Goal: Task Accomplishment & Management: Complete application form

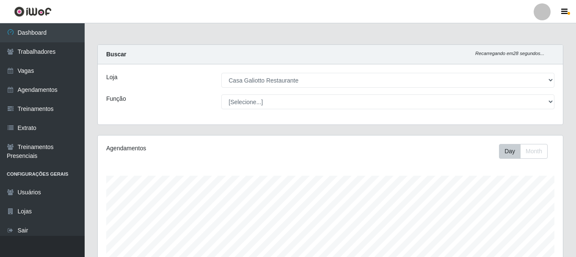
select select "279"
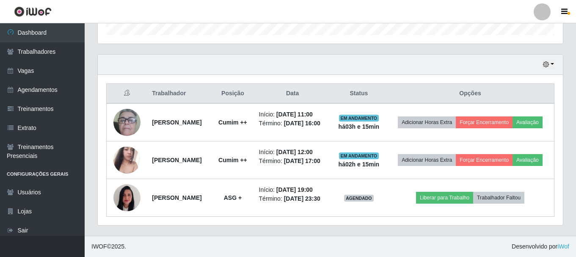
scroll to position [176, 465]
click at [550, 55] on div "Hoje 1 dia 3 dias 1 Semana Não encerrados" at bounding box center [330, 65] width 465 height 20
click at [551, 60] on button "button" at bounding box center [548, 65] width 12 height 10
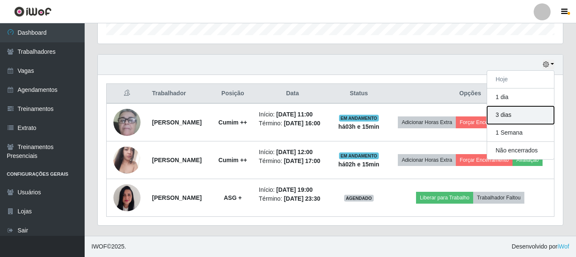
click at [519, 106] on button "3 dias" at bounding box center [520, 115] width 67 height 18
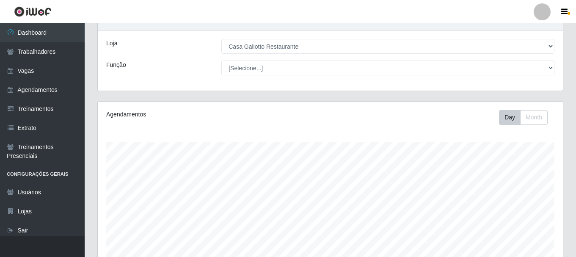
scroll to position [0, 0]
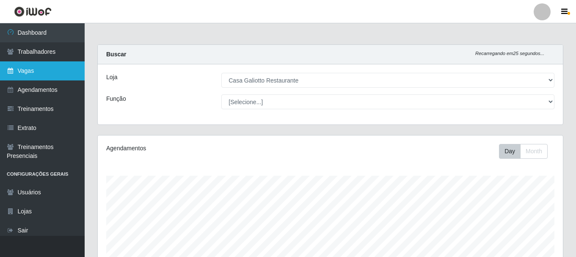
click at [50, 74] on link "Vagas" at bounding box center [42, 70] width 85 height 19
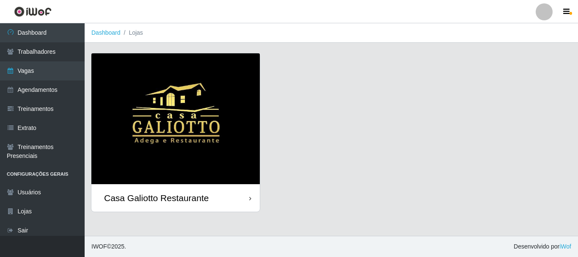
click at [229, 195] on div "Casa Galiotto Restaurante" at bounding box center [175, 197] width 168 height 27
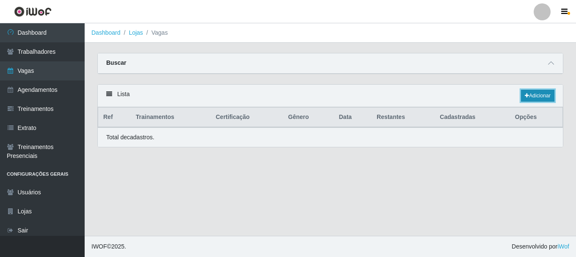
click at [543, 97] on link "Adicionar" at bounding box center [537, 96] width 33 height 12
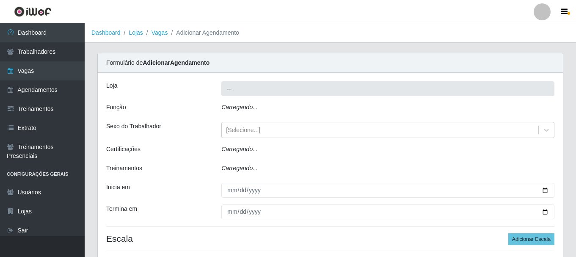
type input "Casa Galiotto Restaurante"
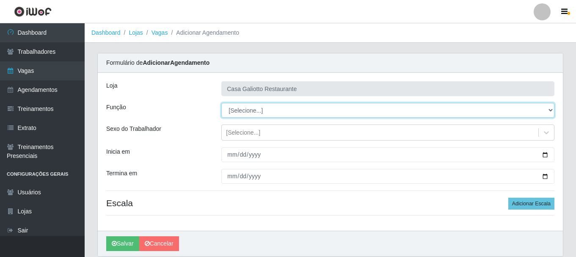
click at [290, 113] on select "[Selecione...] ASG ASG + ASG ++ Auxiliar de Cozinha Auxiliar de Cozinha + Auxil…" at bounding box center [387, 110] width 333 height 15
select select "80"
click at [221, 103] on select "[Selecione...] ASG ASG + ASG ++ Auxiliar de Cozinha Auxiliar de Cozinha + Auxil…" at bounding box center [387, 110] width 333 height 15
click at [285, 109] on select "[Selecione...] ASG ASG + ASG ++ Auxiliar de Cozinha Auxiliar de Cozinha + Auxil…" at bounding box center [387, 110] width 333 height 15
click at [221, 103] on select "[Selecione...] ASG ASG + ASG ++ Auxiliar de Cozinha Auxiliar de Cozinha + Auxil…" at bounding box center [387, 110] width 333 height 15
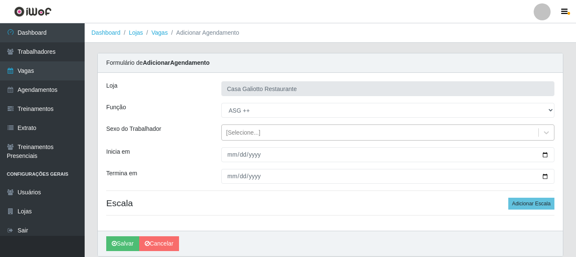
click at [260, 134] on div "[Selecione...]" at bounding box center [380, 133] width 316 height 14
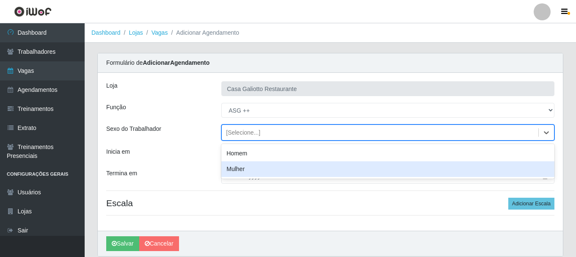
click at [253, 169] on div "Mulher" at bounding box center [387, 169] width 333 height 16
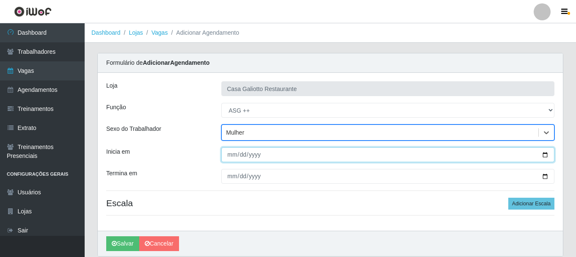
click at [544, 155] on input "Inicia em" at bounding box center [387, 154] width 333 height 15
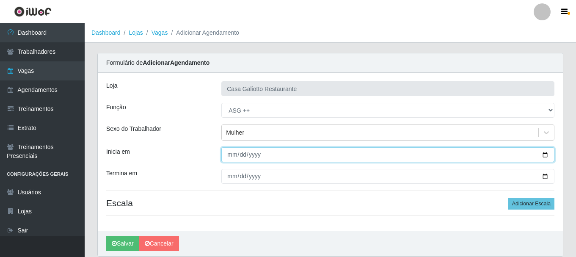
type input "[DATE]"
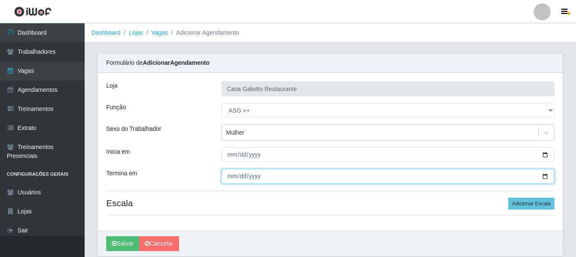
click at [547, 176] on input "Termina em" at bounding box center [387, 176] width 333 height 15
type input "[DATE]"
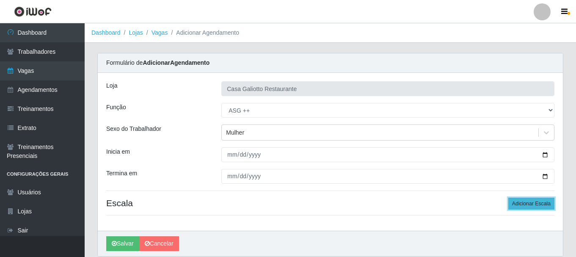
click at [532, 205] on button "Adicionar Escala" at bounding box center [531, 203] width 46 height 12
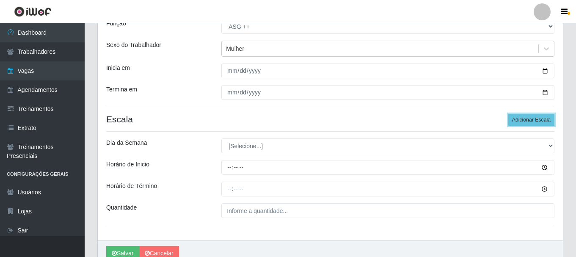
scroll to position [85, 0]
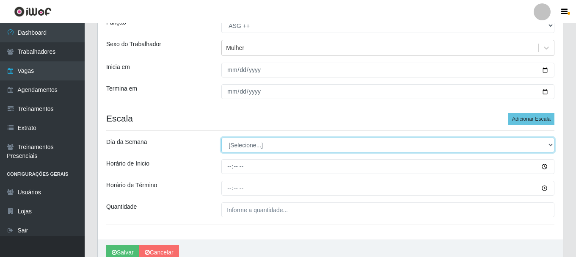
click at [311, 142] on select "[Selecione...] Segunda Terça Quarta Quinta Sexta Sábado Domingo" at bounding box center [387, 144] width 333 height 15
select select "6"
click at [221, 137] on select "[Selecione...] Segunda Terça Quarta Quinta Sexta Sábado Domingo" at bounding box center [387, 144] width 333 height 15
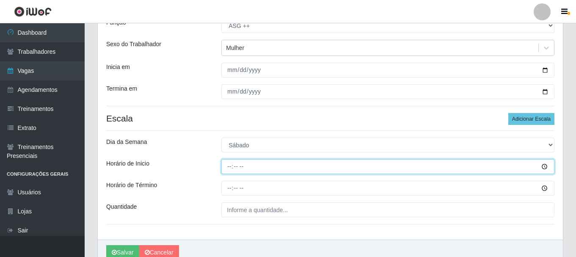
click at [229, 167] on input "Horário de Inicio" at bounding box center [387, 166] width 333 height 15
click at [228, 168] on input "Horário de Inicio" at bounding box center [387, 166] width 333 height 15
type input "14:00"
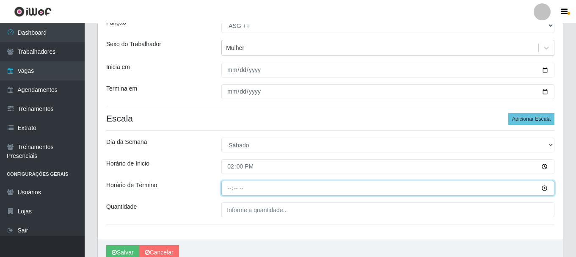
click at [229, 187] on input "Horário de Término" at bounding box center [387, 188] width 333 height 15
type input "19:00"
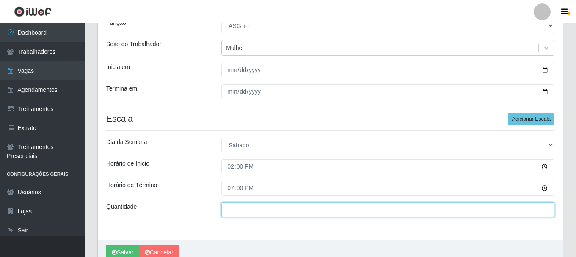
click at [253, 216] on input "___" at bounding box center [387, 209] width 333 height 15
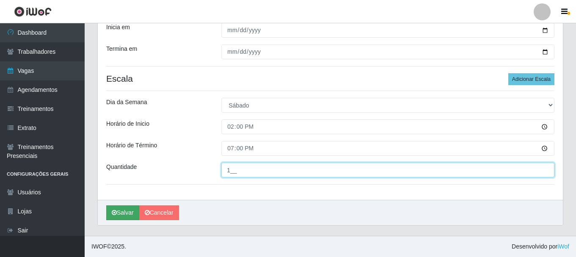
type input "1__"
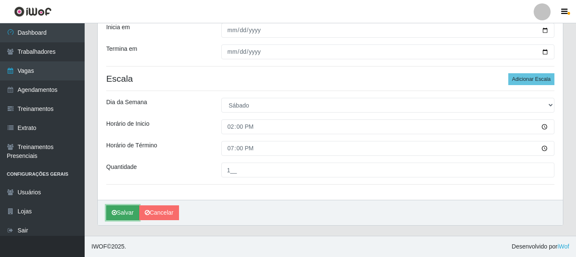
click at [123, 212] on button "Salvar" at bounding box center [122, 212] width 33 height 15
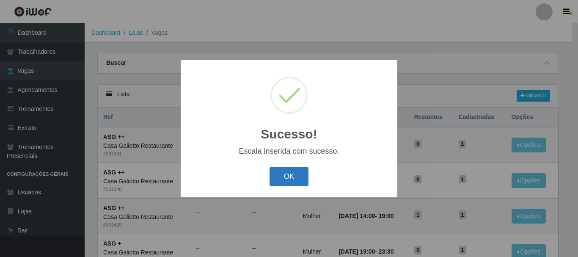
click at [291, 177] on button "OK" at bounding box center [288, 177] width 39 height 20
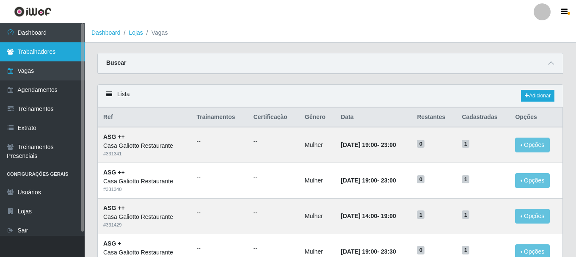
click at [49, 57] on link "Trabalhadores" at bounding box center [42, 51] width 85 height 19
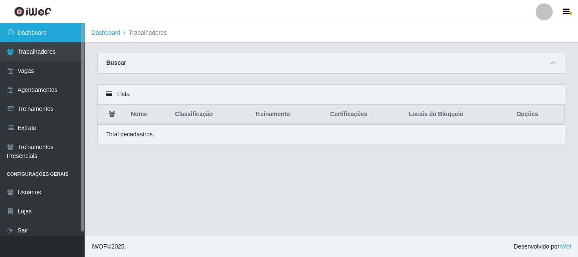
click at [55, 36] on link "Dashboard" at bounding box center [42, 32] width 85 height 19
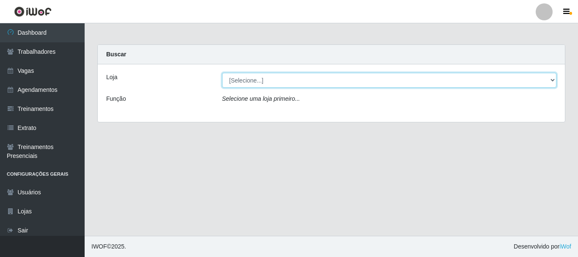
click at [311, 86] on select "[Selecione...] [GEOGRAPHIC_DATA]" at bounding box center [389, 80] width 335 height 15
select select "279"
click at [222, 73] on select "[Selecione...] [GEOGRAPHIC_DATA]" at bounding box center [389, 80] width 335 height 15
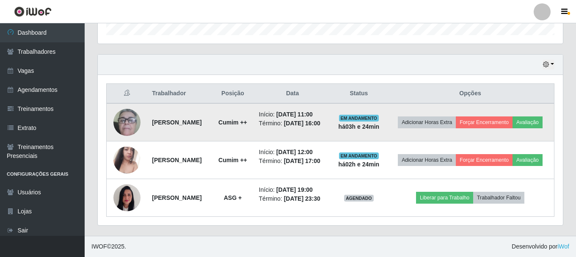
scroll to position [286, 0]
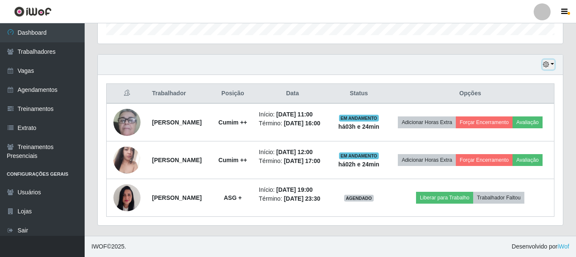
click at [549, 60] on button "button" at bounding box center [548, 65] width 12 height 10
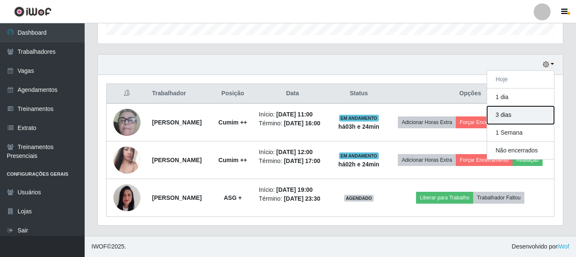
click at [516, 106] on button "3 dias" at bounding box center [520, 115] width 67 height 18
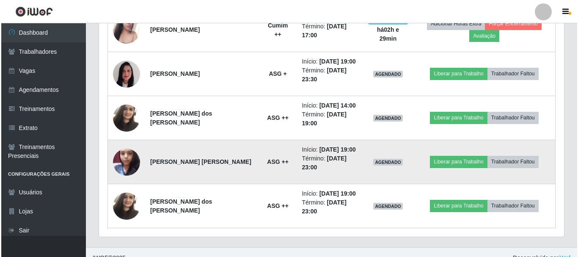
scroll to position [417, 0]
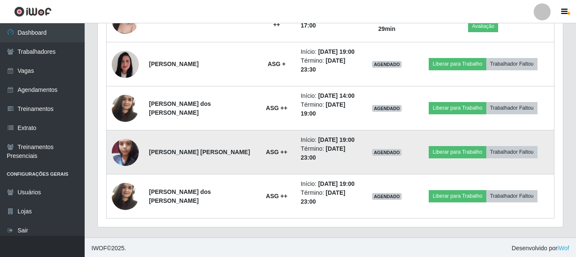
click at [124, 149] on img at bounding box center [125, 152] width 27 height 36
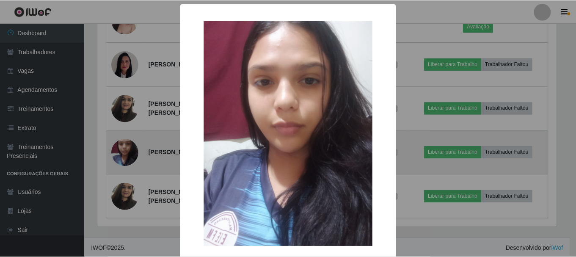
scroll to position [176, 461]
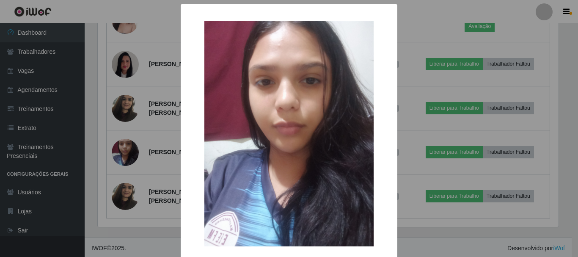
click at [159, 150] on div "× OK Cancel" at bounding box center [289, 128] width 578 height 257
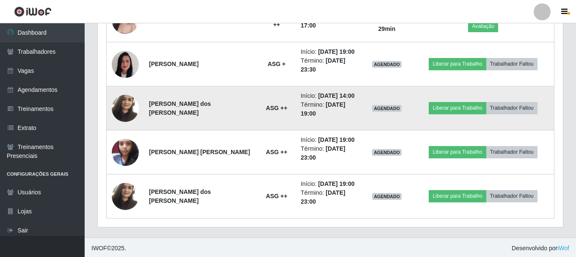
scroll to position [374, 0]
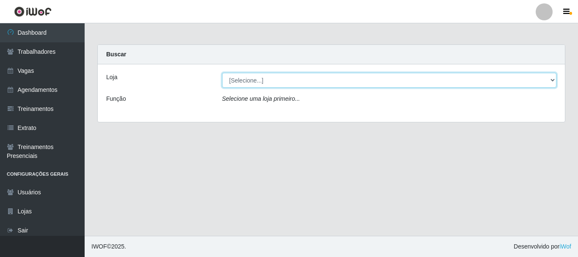
drag, startPoint x: 291, startPoint y: 79, endPoint x: 284, endPoint y: 82, distance: 7.8
click at [287, 80] on select "[Selecione...] [GEOGRAPHIC_DATA]" at bounding box center [389, 80] width 335 height 15
select select "279"
click at [222, 73] on select "[Selecione...] [GEOGRAPHIC_DATA]" at bounding box center [389, 80] width 335 height 15
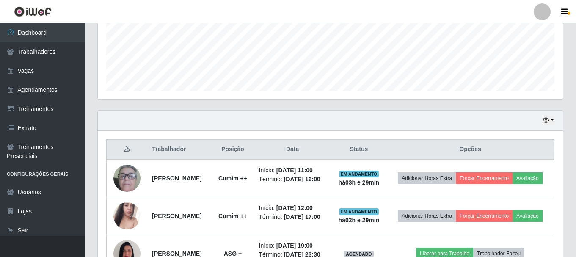
scroll to position [286, 0]
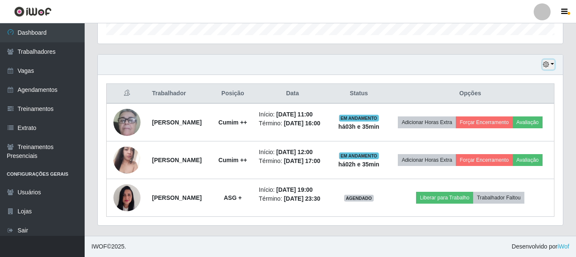
click at [549, 60] on button "button" at bounding box center [548, 65] width 12 height 10
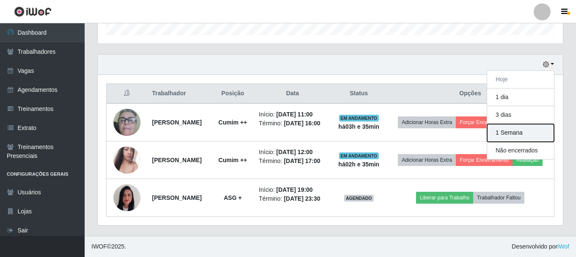
click at [515, 124] on button "1 Semana" at bounding box center [520, 133] width 67 height 18
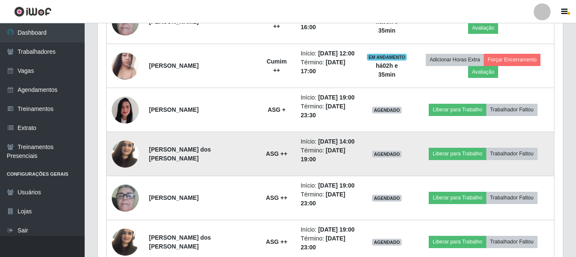
scroll to position [418, 0]
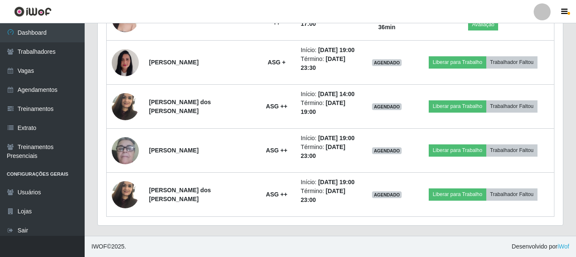
click at [391, 224] on div "Trabalhador Posição Data Status Opções Sandra Maria Barros Roma Cumim ++ Início…" at bounding box center [330, 74] width 465 height 301
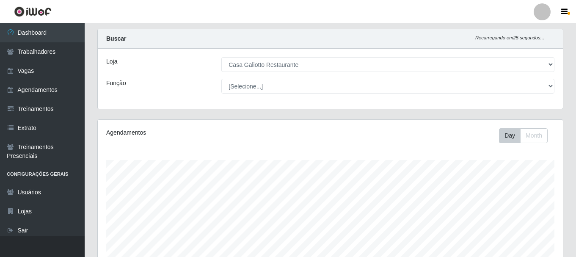
scroll to position [0, 0]
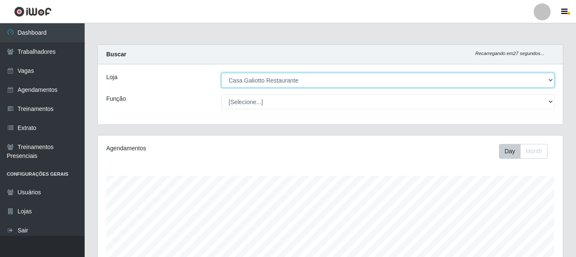
click at [281, 78] on select "[Selecione...] [GEOGRAPHIC_DATA]" at bounding box center [387, 80] width 333 height 15
click at [221, 73] on select "[Selecione...] [GEOGRAPHIC_DATA]" at bounding box center [387, 80] width 333 height 15
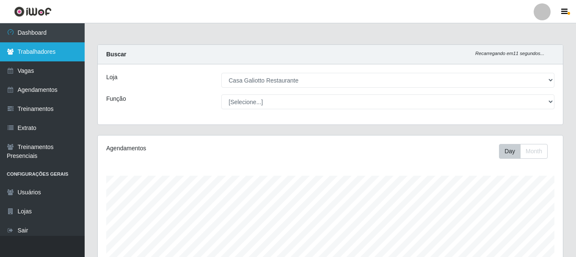
drag, startPoint x: 71, startPoint y: 56, endPoint x: 63, endPoint y: 52, distance: 9.1
click at [71, 56] on link "Trabalhadores" at bounding box center [42, 51] width 85 height 19
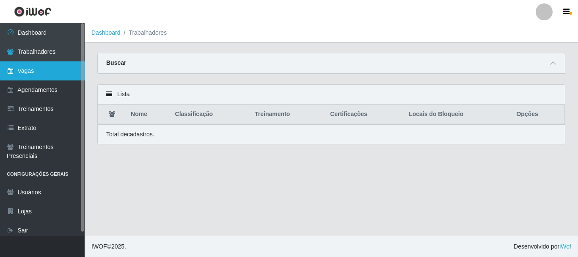
click at [63, 69] on link "Vagas" at bounding box center [42, 70] width 85 height 19
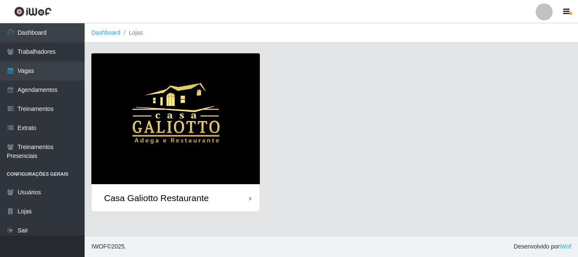
click at [233, 206] on div "Casa Galiotto Restaurante" at bounding box center [175, 197] width 168 height 27
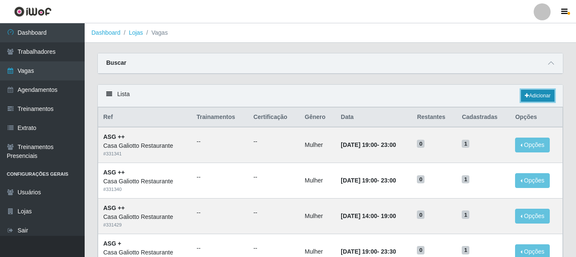
click at [529, 93] on link "Adicionar" at bounding box center [537, 96] width 33 height 12
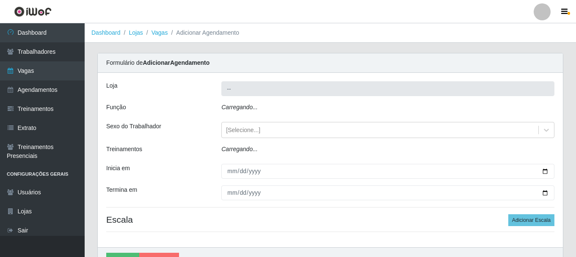
type input "Casa Galiotto Restaurante"
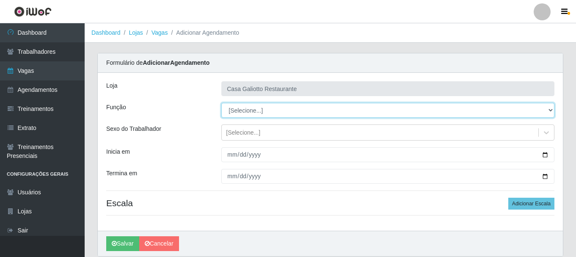
click at [268, 111] on select "[Selecione...] ASG ASG + ASG ++ Auxiliar de Cozinha Auxiliar de Cozinha + Auxil…" at bounding box center [387, 110] width 333 height 15
click at [221, 103] on select "[Selecione...] ASG ASG + ASG ++ Auxiliar de Cozinha Auxiliar de Cozinha + Auxil…" at bounding box center [387, 110] width 333 height 15
click at [277, 115] on select "[Selecione...] ASG ASG + ASG ++ Auxiliar de Cozinha Auxiliar de Cozinha + Auxil…" at bounding box center [387, 110] width 333 height 15
select select "92"
click at [221, 103] on select "[Selecione...] ASG ASG + ASG ++ Auxiliar de Cozinha Auxiliar de Cozinha + Auxil…" at bounding box center [387, 110] width 333 height 15
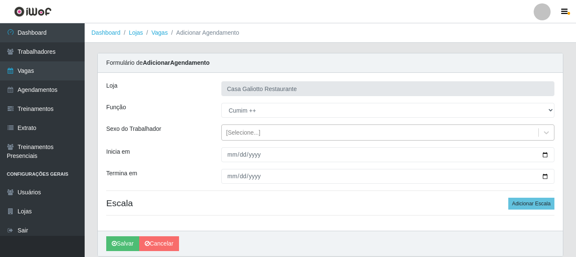
click at [277, 132] on div "[Selecione...]" at bounding box center [380, 133] width 316 height 14
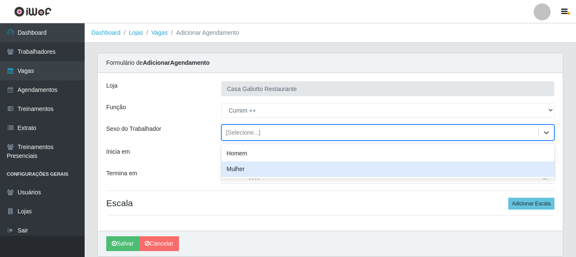
drag, startPoint x: 274, startPoint y: 167, endPoint x: 275, endPoint y: 160, distance: 6.9
click at [274, 167] on div "Mulher" at bounding box center [387, 169] width 333 height 16
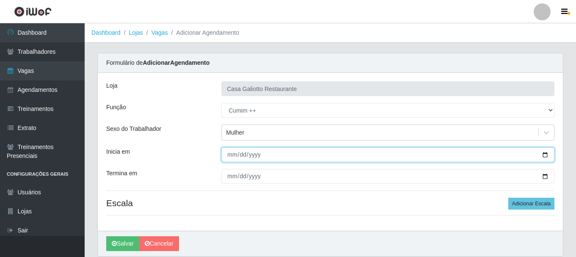
click at [539, 154] on input "Inicia em" at bounding box center [387, 154] width 333 height 15
click at [548, 155] on input "Inicia em" at bounding box center [387, 154] width 333 height 15
type input "[DATE]"
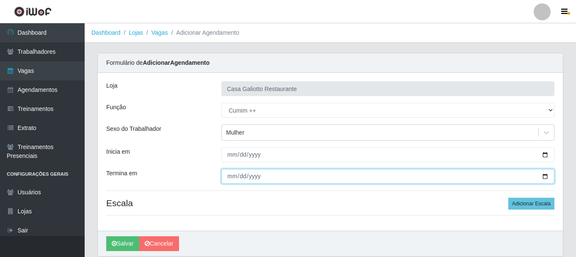
click at [546, 176] on input "Termina em" at bounding box center [387, 176] width 333 height 15
type input "[DATE]"
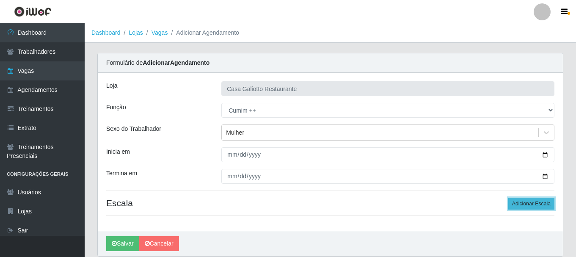
click at [524, 198] on button "Adicionar Escala" at bounding box center [531, 203] width 46 height 12
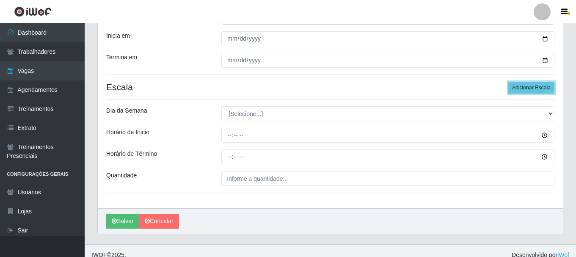
scroll to position [124, 0]
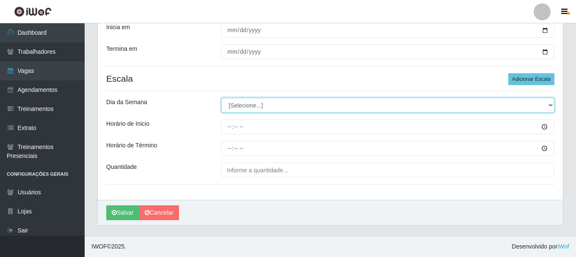
click at [266, 102] on select "[Selecione...] Segunda Terça Quarta Quinta Sexta Sábado Domingo" at bounding box center [387, 105] width 333 height 15
select select "6"
click at [221, 98] on select "[Selecione...] Segunda Terça Quarta Quinta Sexta Sábado Domingo" at bounding box center [387, 105] width 333 height 15
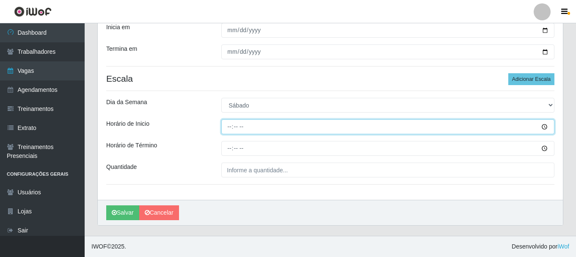
click at [230, 129] on input "Horário de Inicio" at bounding box center [387, 126] width 333 height 15
type input "11:00"
click at [106, 205] on button "Salvar" at bounding box center [122, 212] width 33 height 15
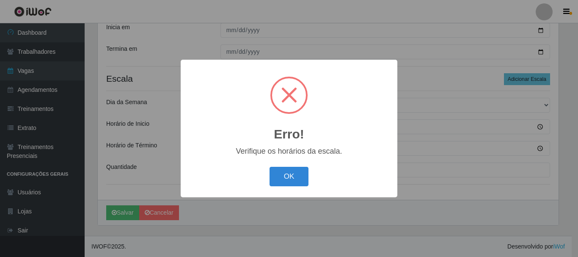
click at [269, 167] on button "OK" at bounding box center [288, 177] width 39 height 20
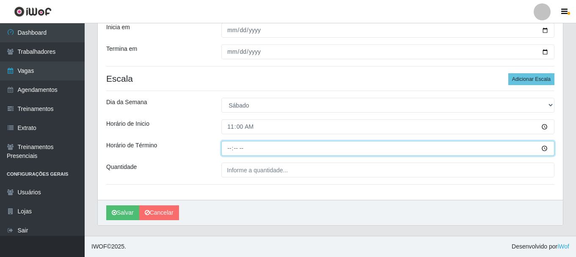
type input "16:00"
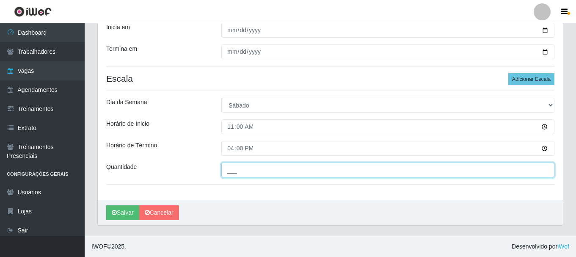
click at [262, 170] on input "___" at bounding box center [387, 169] width 333 height 15
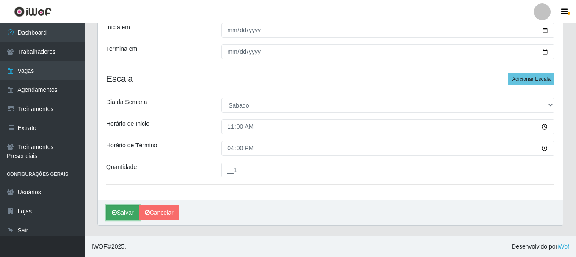
click at [132, 208] on button "Salvar" at bounding box center [122, 212] width 33 height 15
click at [121, 214] on button "Salvar" at bounding box center [122, 212] width 33 height 15
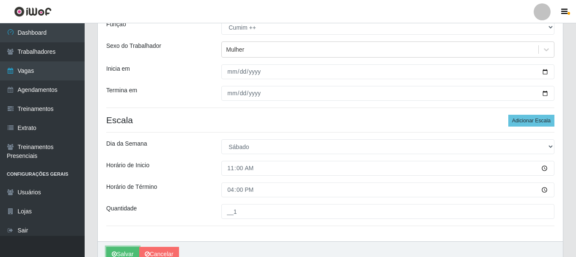
scroll to position [85, 0]
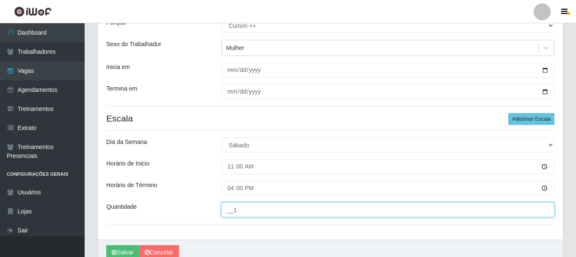
click at [250, 210] on input "__1" at bounding box center [387, 209] width 333 height 15
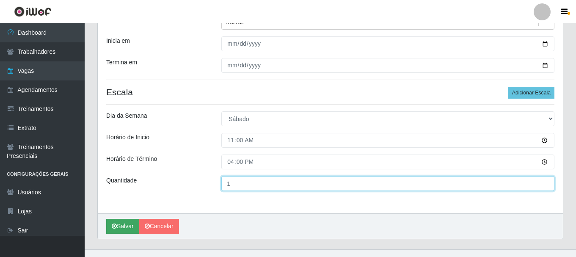
scroll to position [124, 0]
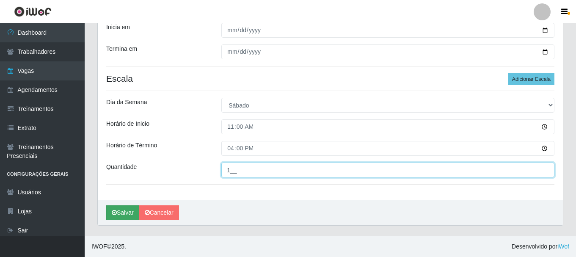
type input "1__"
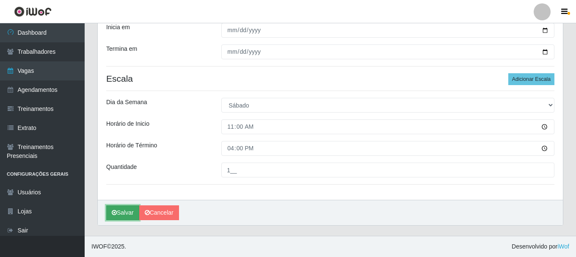
click at [125, 213] on button "Salvar" at bounding box center [122, 212] width 33 height 15
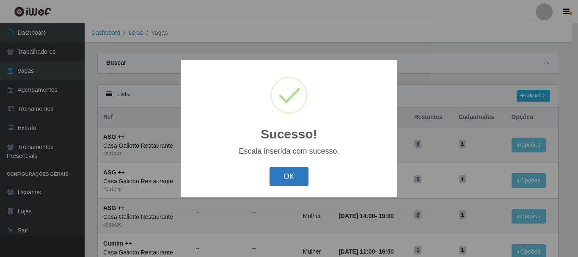
click at [281, 173] on button "OK" at bounding box center [288, 177] width 39 height 20
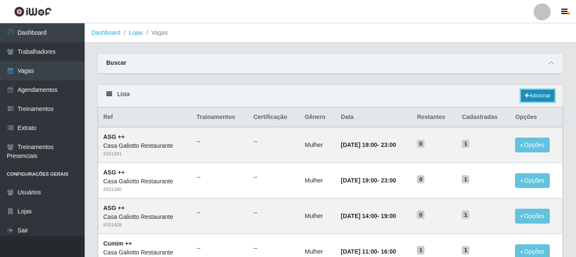
click at [540, 93] on link "Adicionar" at bounding box center [537, 96] width 33 height 12
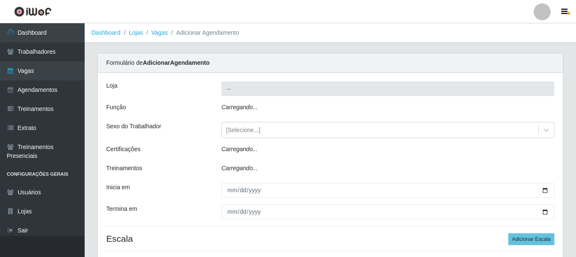
type input "Casa Galiotto Restaurante"
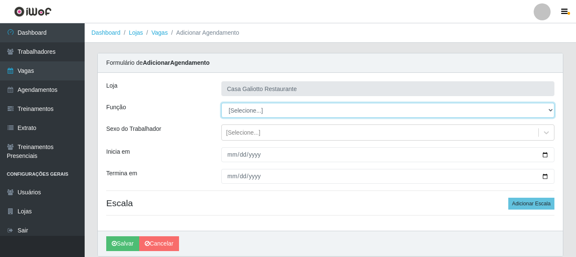
click at [289, 109] on select "[Selecione...] ASG ASG + ASG ++ Auxiliar de Cozinha Auxiliar de Cozinha + Auxil…" at bounding box center [387, 110] width 333 height 15
select select "92"
click at [221, 103] on select "[Selecione...] ASG ASG + ASG ++ Auxiliar de Cozinha Auxiliar de Cozinha + Auxil…" at bounding box center [387, 110] width 333 height 15
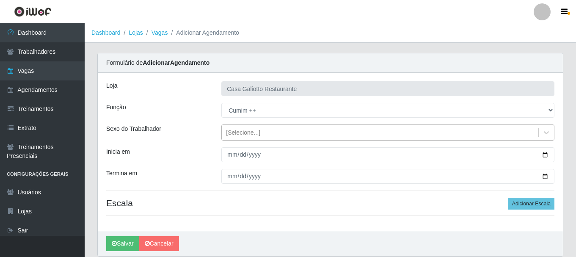
click at [272, 131] on div "[Selecione...]" at bounding box center [380, 133] width 316 height 14
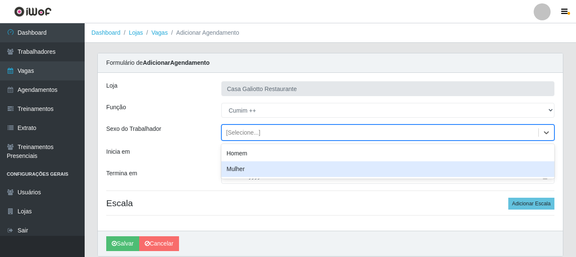
click at [254, 166] on div "Mulher" at bounding box center [387, 169] width 333 height 16
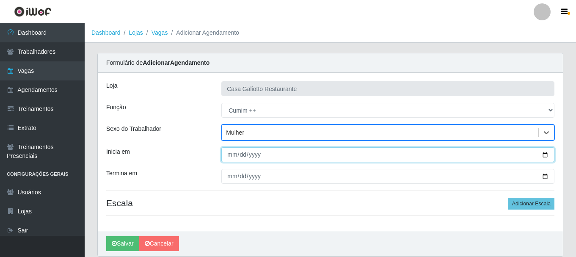
click at [546, 155] on input "Inicia em" at bounding box center [387, 154] width 333 height 15
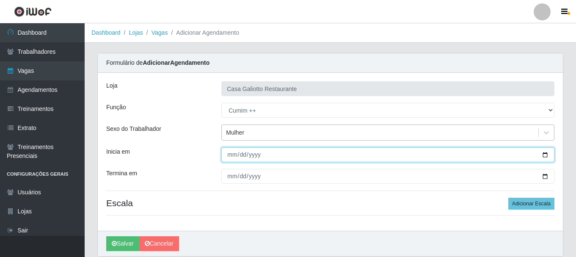
type input "2025-08-17"
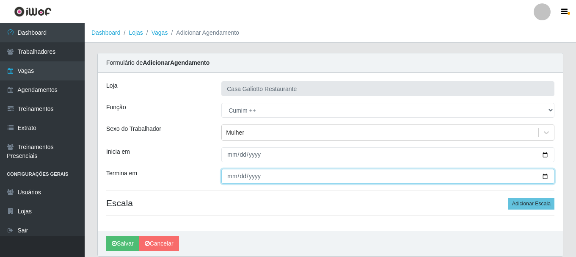
click at [543, 176] on input "Termina em" at bounding box center [387, 176] width 333 height 15
type input "2025-08-17"
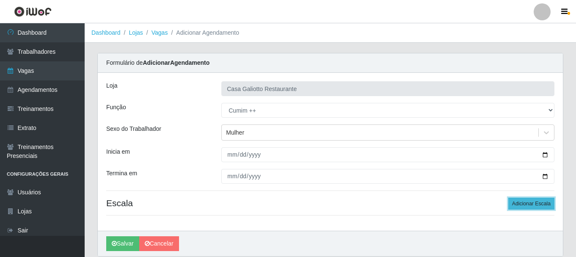
click at [525, 205] on button "Adicionar Escala" at bounding box center [531, 203] width 46 height 12
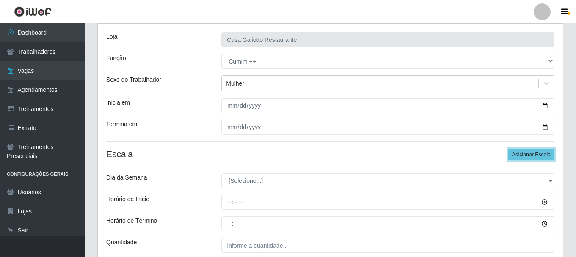
scroll to position [124, 0]
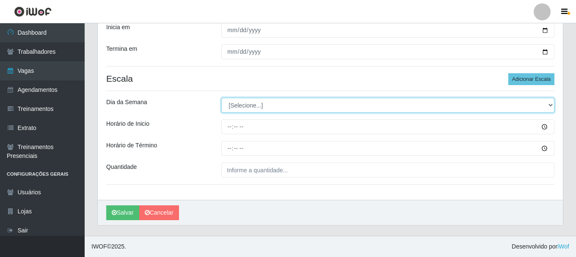
click at [310, 106] on select "[Selecione...] Segunda Terça Quarta Quinta Sexta Sábado Domingo" at bounding box center [387, 105] width 333 height 15
select select "0"
click at [221, 98] on select "[Selecione...] Segunda Terça Quarta Quinta Sexta Sábado Domingo" at bounding box center [387, 105] width 333 height 15
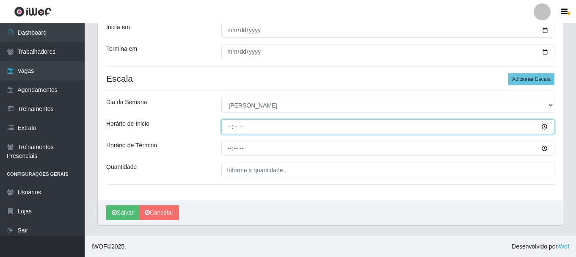
click at [232, 126] on input "Horário de Inicio" at bounding box center [387, 126] width 333 height 15
type input "11:00"
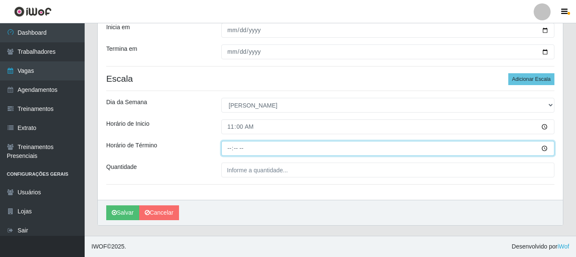
click at [229, 150] on input "Horário de Término" at bounding box center [387, 148] width 333 height 15
type input "16:00"
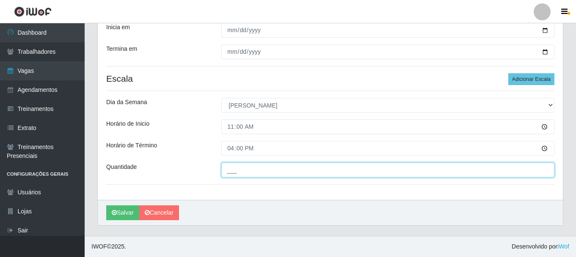
click at [267, 171] on input "___" at bounding box center [387, 169] width 333 height 15
type input "1__"
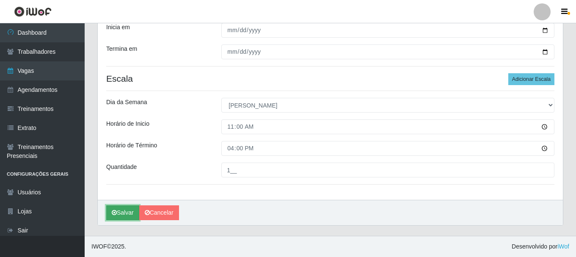
click at [123, 210] on button "Salvar" at bounding box center [122, 212] width 33 height 15
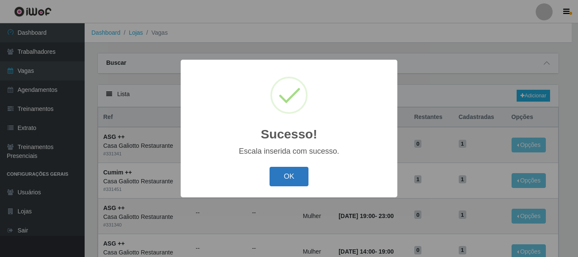
click at [287, 175] on button "OK" at bounding box center [288, 177] width 39 height 20
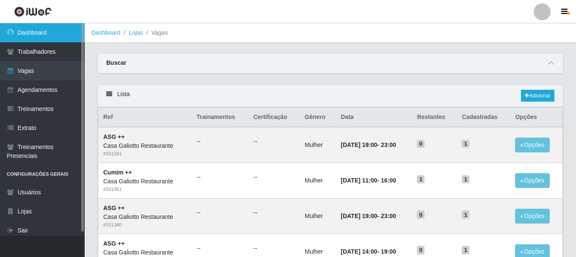
click at [41, 35] on link "Dashboard" at bounding box center [42, 32] width 85 height 19
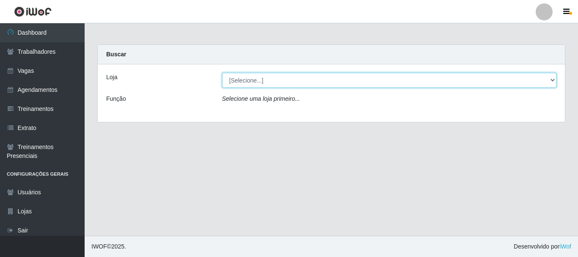
click at [352, 78] on select "[Selecione...] [GEOGRAPHIC_DATA]" at bounding box center [389, 80] width 335 height 15
select select "279"
click at [222, 73] on select "[Selecione...] [GEOGRAPHIC_DATA]" at bounding box center [389, 80] width 335 height 15
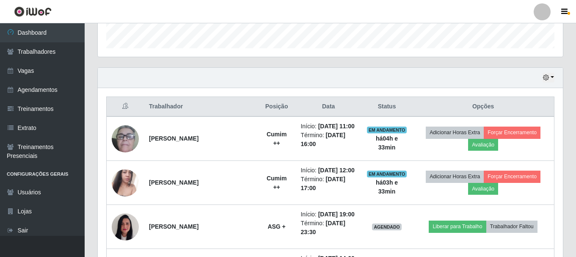
scroll to position [251, 0]
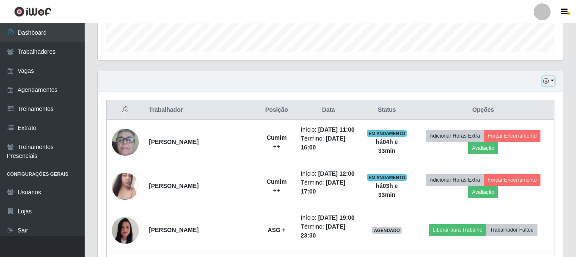
click at [551, 82] on button "button" at bounding box center [548, 81] width 12 height 10
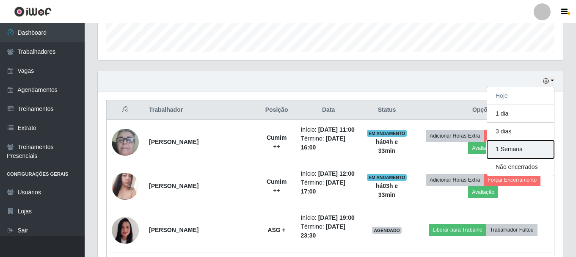
click at [513, 151] on button "1 Semana" at bounding box center [520, 149] width 67 height 18
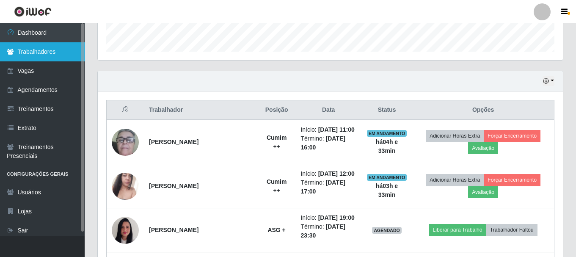
click at [45, 53] on link "Trabalhadores" at bounding box center [42, 51] width 85 height 19
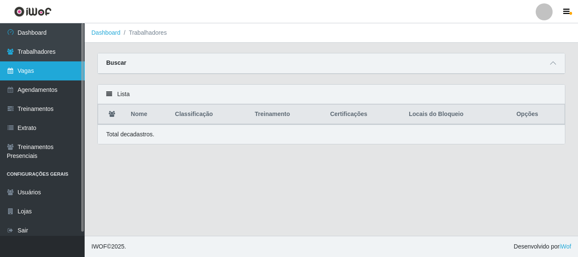
click at [36, 73] on link "Vagas" at bounding box center [42, 70] width 85 height 19
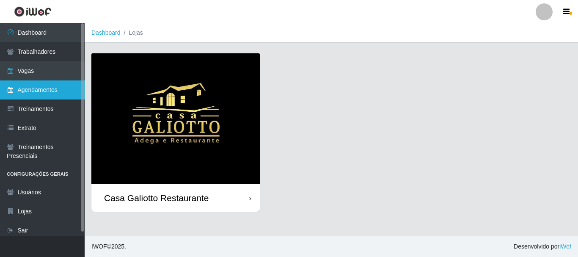
click at [51, 91] on link "Agendamentos" at bounding box center [42, 89] width 85 height 19
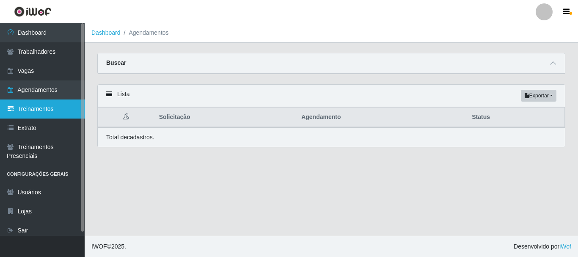
click at [45, 113] on link "Treinamentos" at bounding box center [42, 108] width 85 height 19
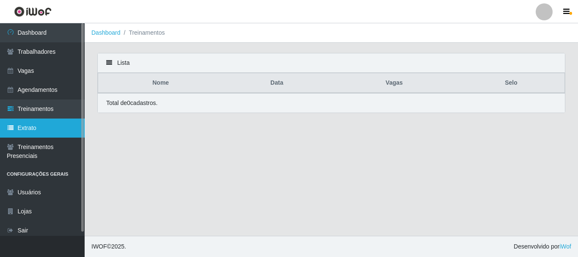
click at [36, 128] on link "Extrato" at bounding box center [42, 127] width 85 height 19
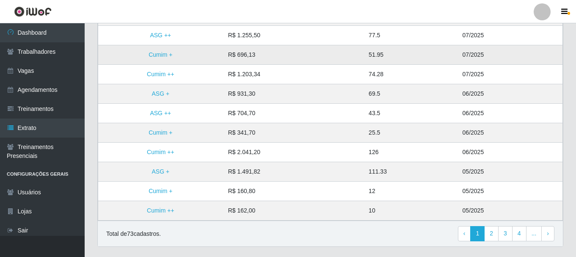
scroll to position [211, 0]
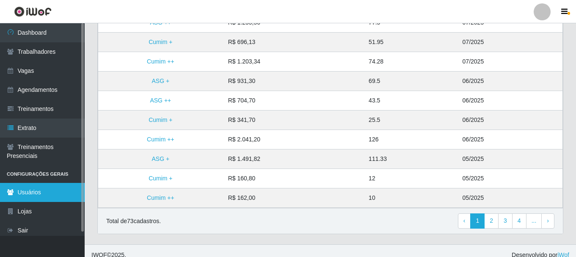
click at [35, 192] on link "Usuários" at bounding box center [42, 192] width 85 height 19
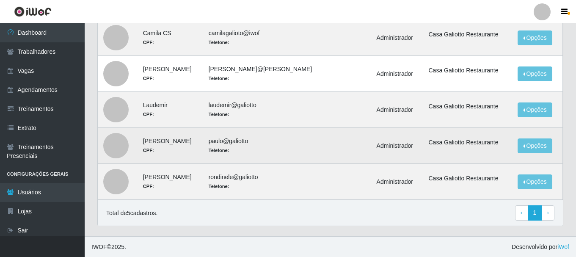
scroll to position [77, 0]
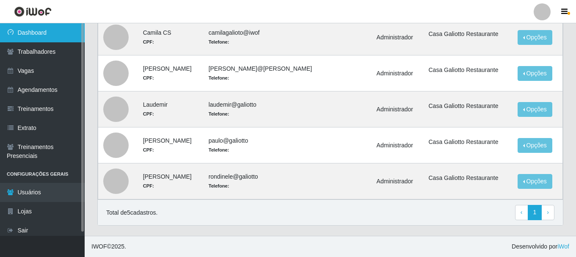
click at [25, 37] on link "Dashboard" at bounding box center [42, 32] width 85 height 19
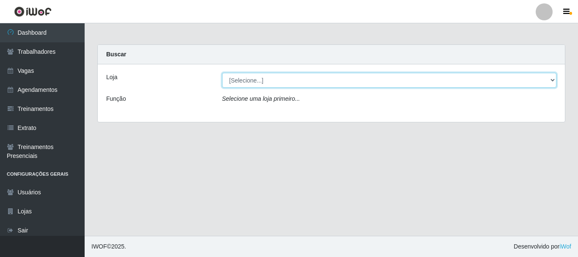
click at [258, 80] on select "[Selecione...] [GEOGRAPHIC_DATA]" at bounding box center [389, 80] width 335 height 15
select select "279"
click at [222, 73] on select "[Selecione...] [GEOGRAPHIC_DATA]" at bounding box center [389, 80] width 335 height 15
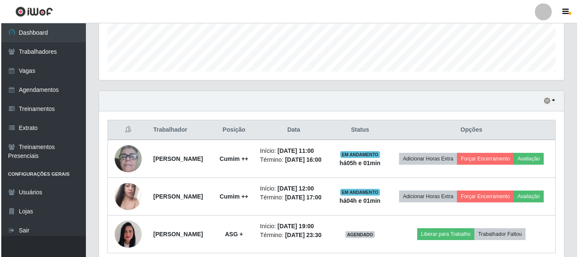
scroll to position [254, 0]
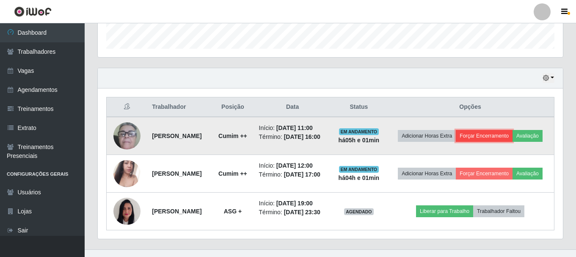
click at [499, 133] on button "Forçar Encerramento" at bounding box center [483, 136] width 57 height 12
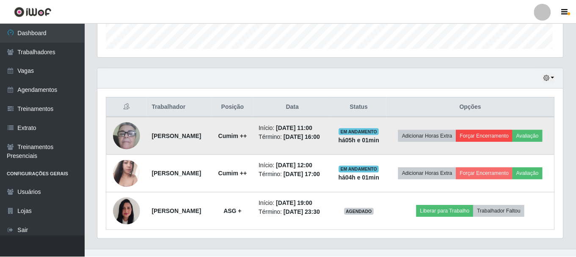
scroll to position [176, 461]
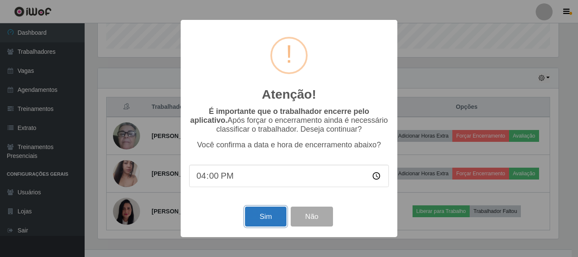
click at [271, 221] on button "Sim" at bounding box center [265, 216] width 41 height 20
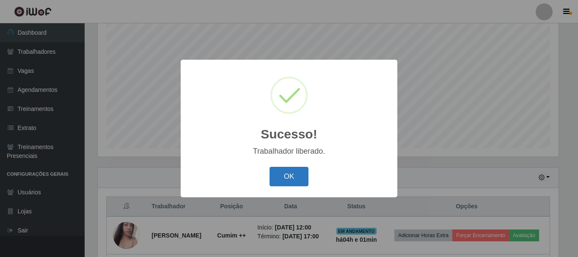
click at [274, 177] on button "OK" at bounding box center [288, 177] width 39 height 20
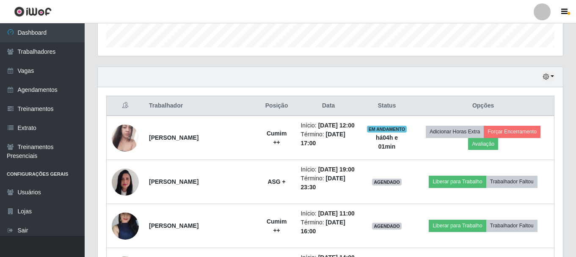
scroll to position [281, 0]
